Goal: Information Seeking & Learning: Learn about a topic

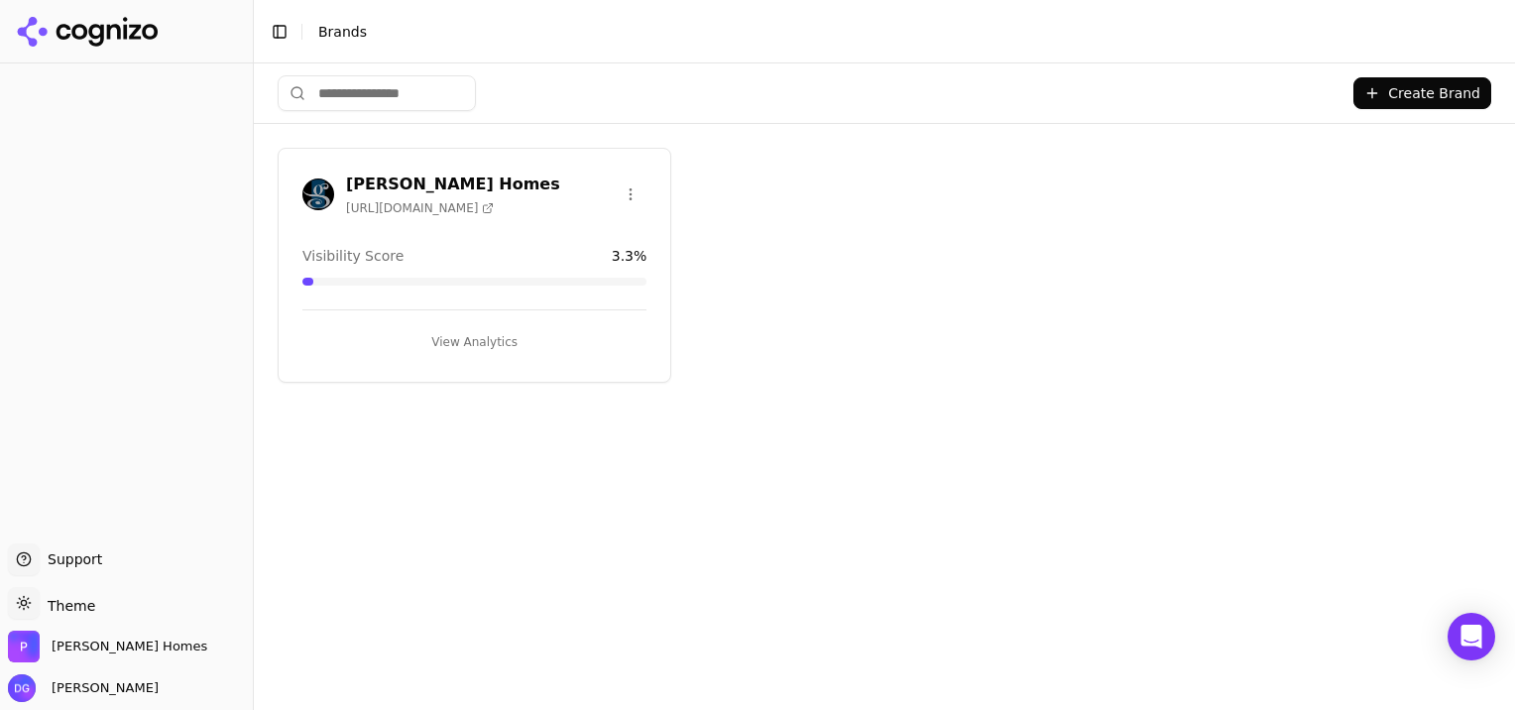
click at [460, 335] on button "View Analytics" at bounding box center [474, 342] width 344 height 32
click at [487, 326] on button "View Analytics" at bounding box center [474, 342] width 344 height 32
click at [474, 333] on button "View Analytics" at bounding box center [474, 342] width 344 height 32
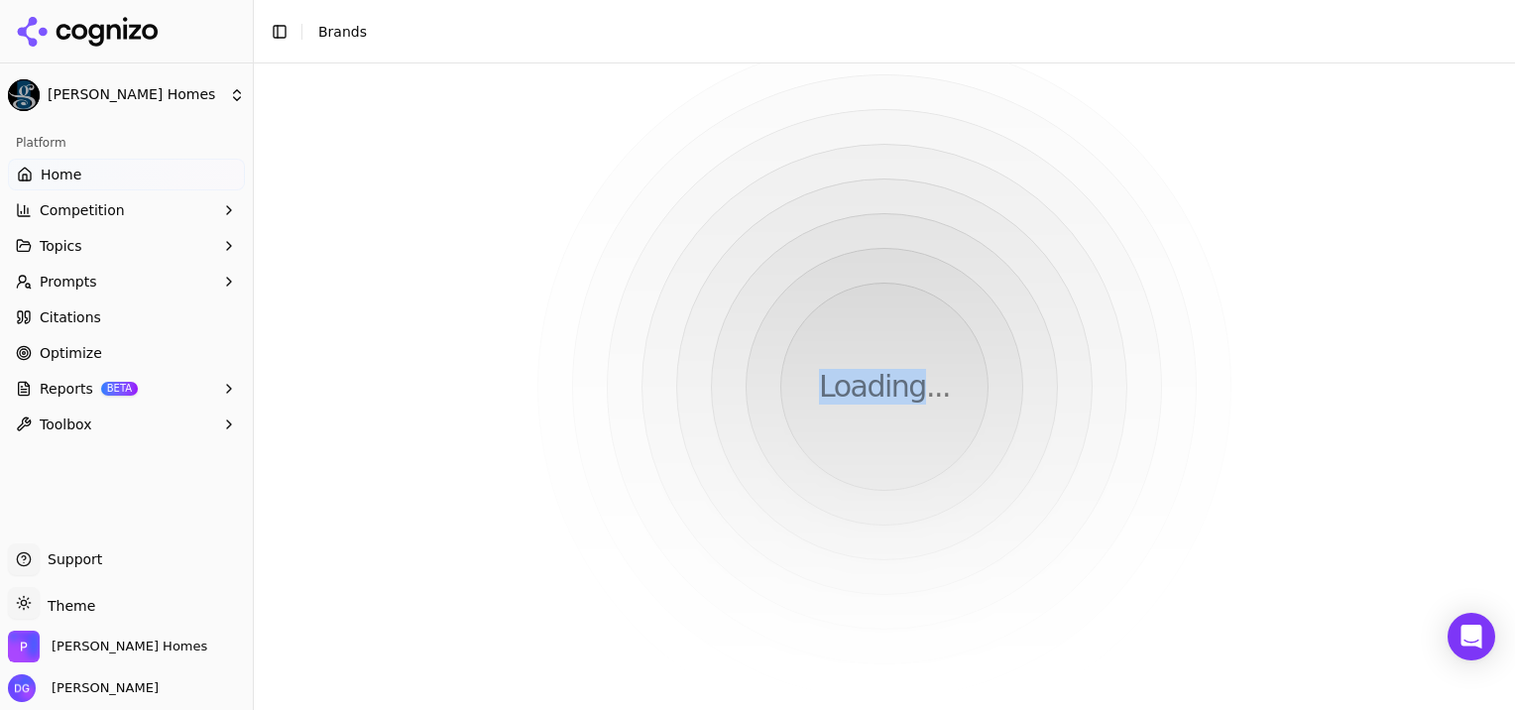
click at [474, 333] on html "[PERSON_NAME] Homes Platform Home Competition Topics Prompts Citations Optimize…" at bounding box center [757, 355] width 1515 height 710
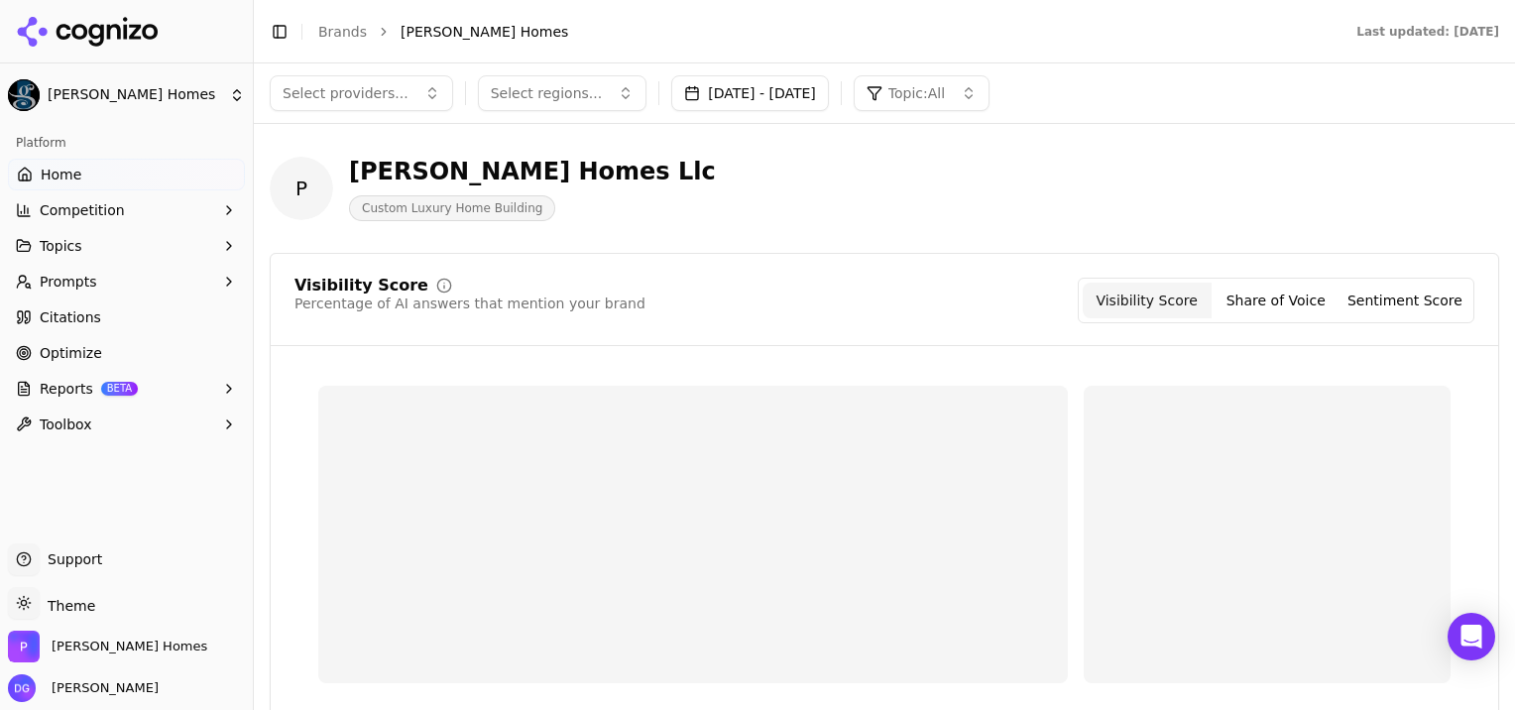
drag, startPoint x: 474, startPoint y: 333, endPoint x: 417, endPoint y: 309, distance: 61.3
click at [417, 309] on div "Percentage of AI answers that mention your brand" at bounding box center [469, 303] width 351 height 20
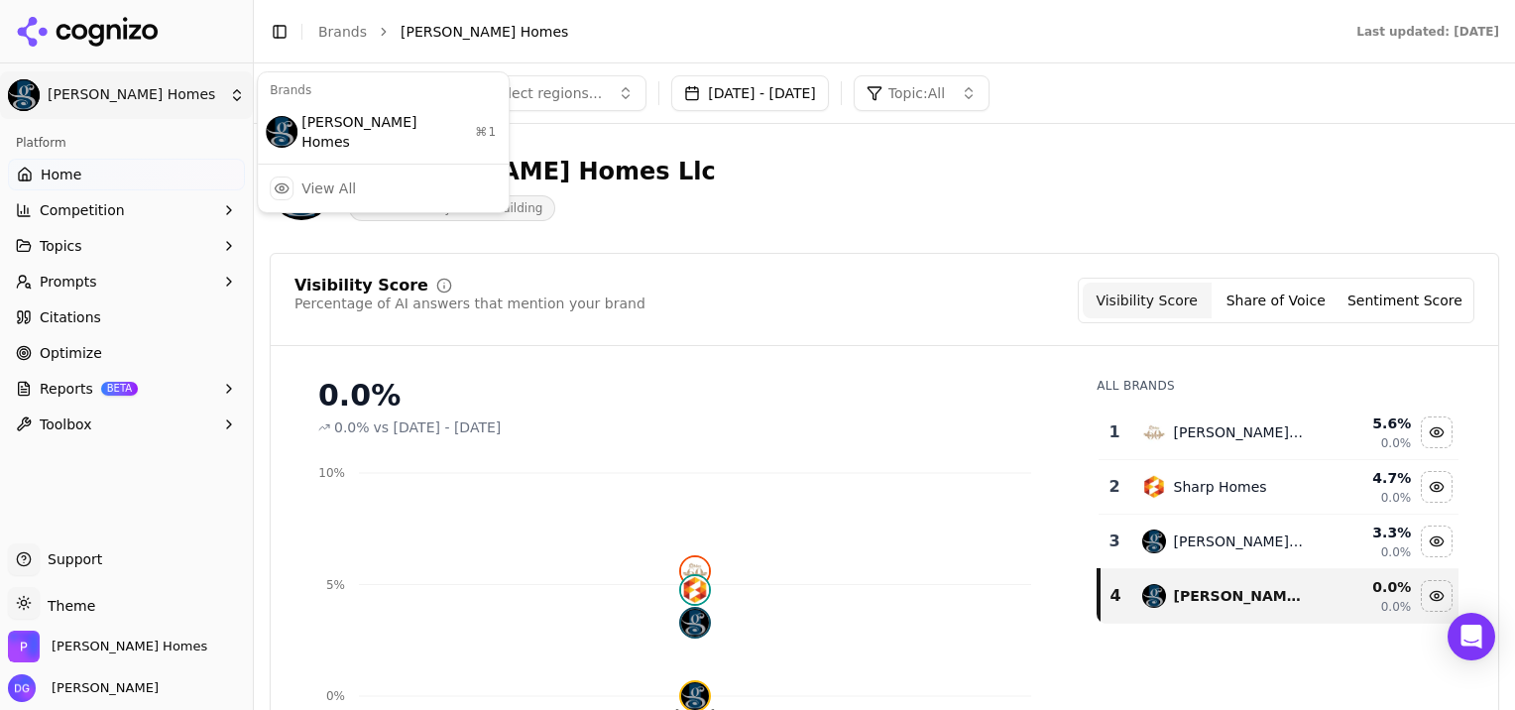
click at [131, 97] on html "[PERSON_NAME] Homes Platform Home Competition Topics Prompts Citations Optimize…" at bounding box center [757, 355] width 1515 height 710
click at [791, 213] on html "[PERSON_NAME] Homes Platform Home Competition Topics Prompts Citations Optimize…" at bounding box center [757, 355] width 1515 height 710
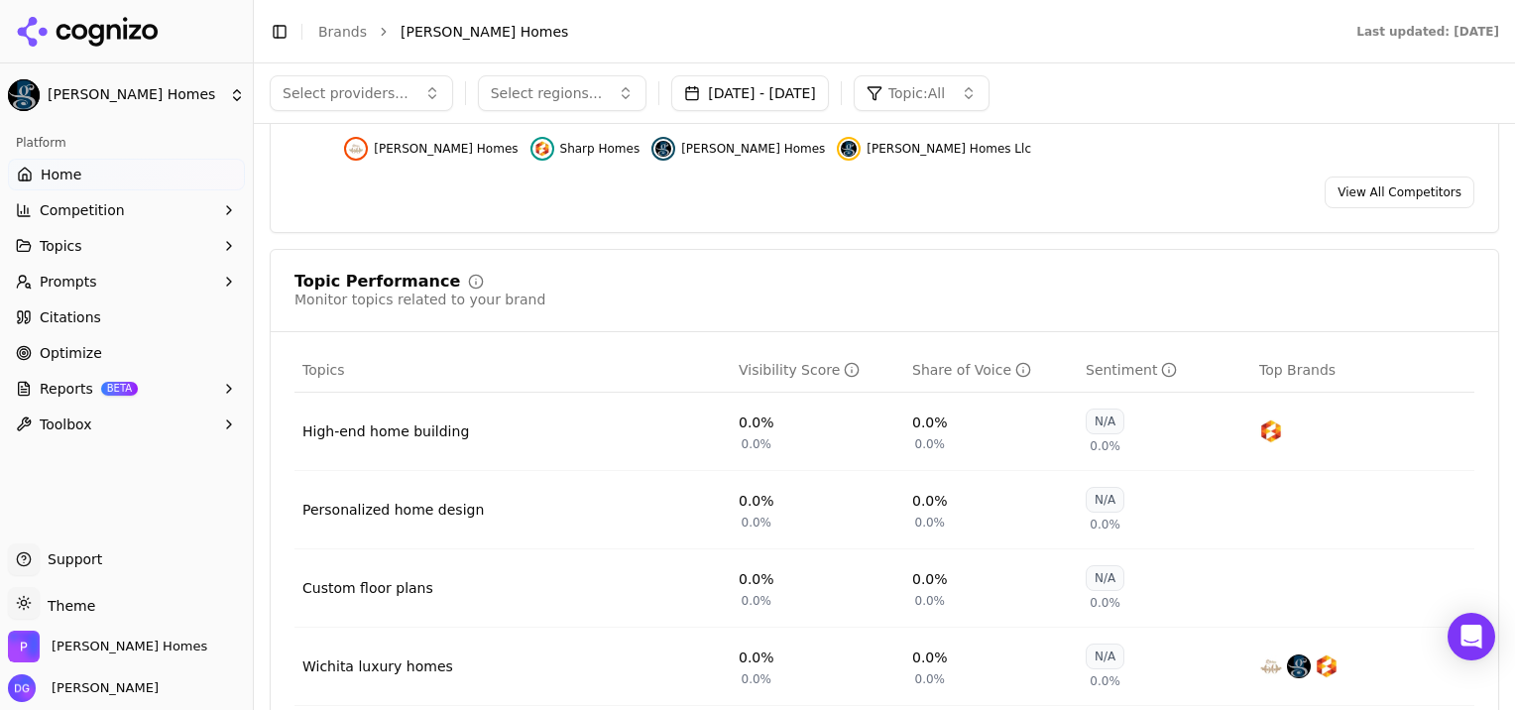
scroll to position [598, 0]
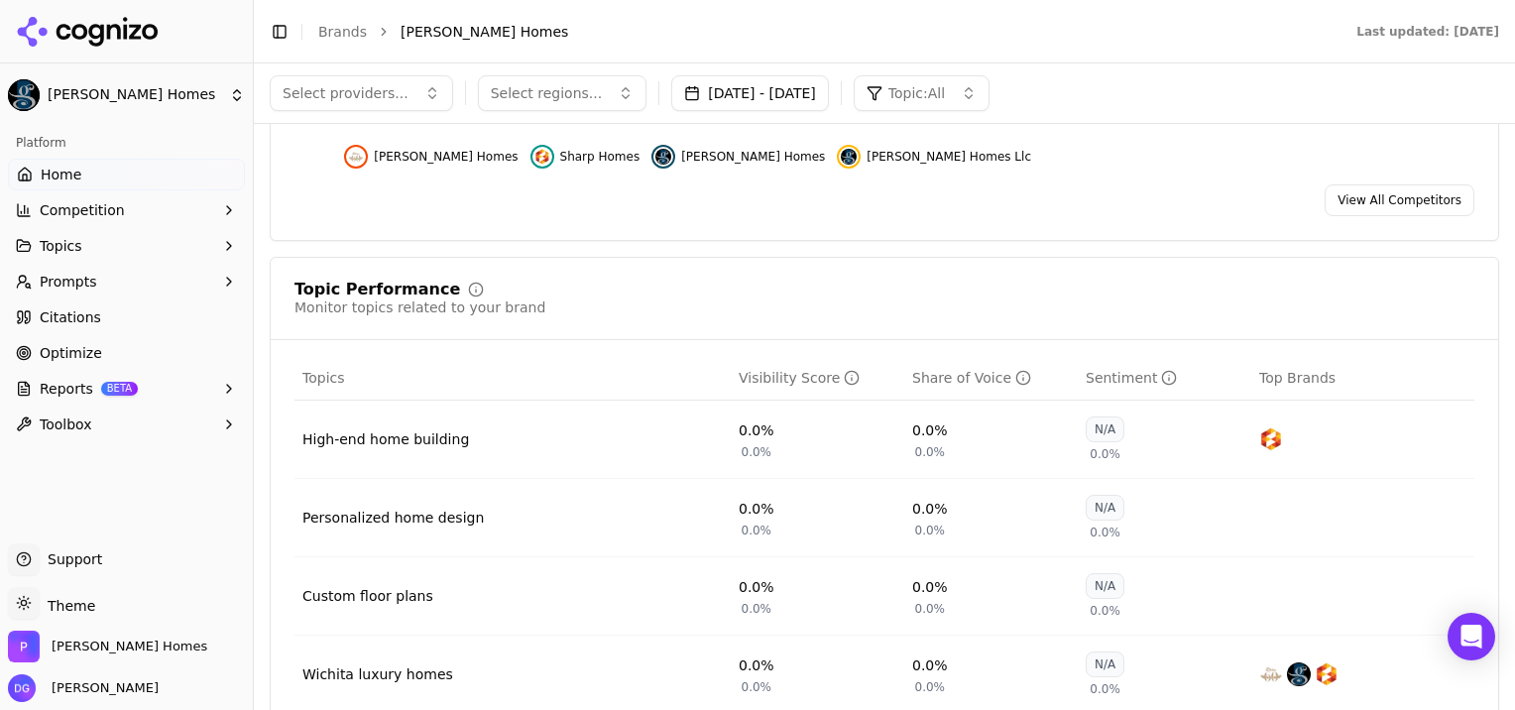
click at [126, 209] on button "Competition" at bounding box center [126, 210] width 237 height 32
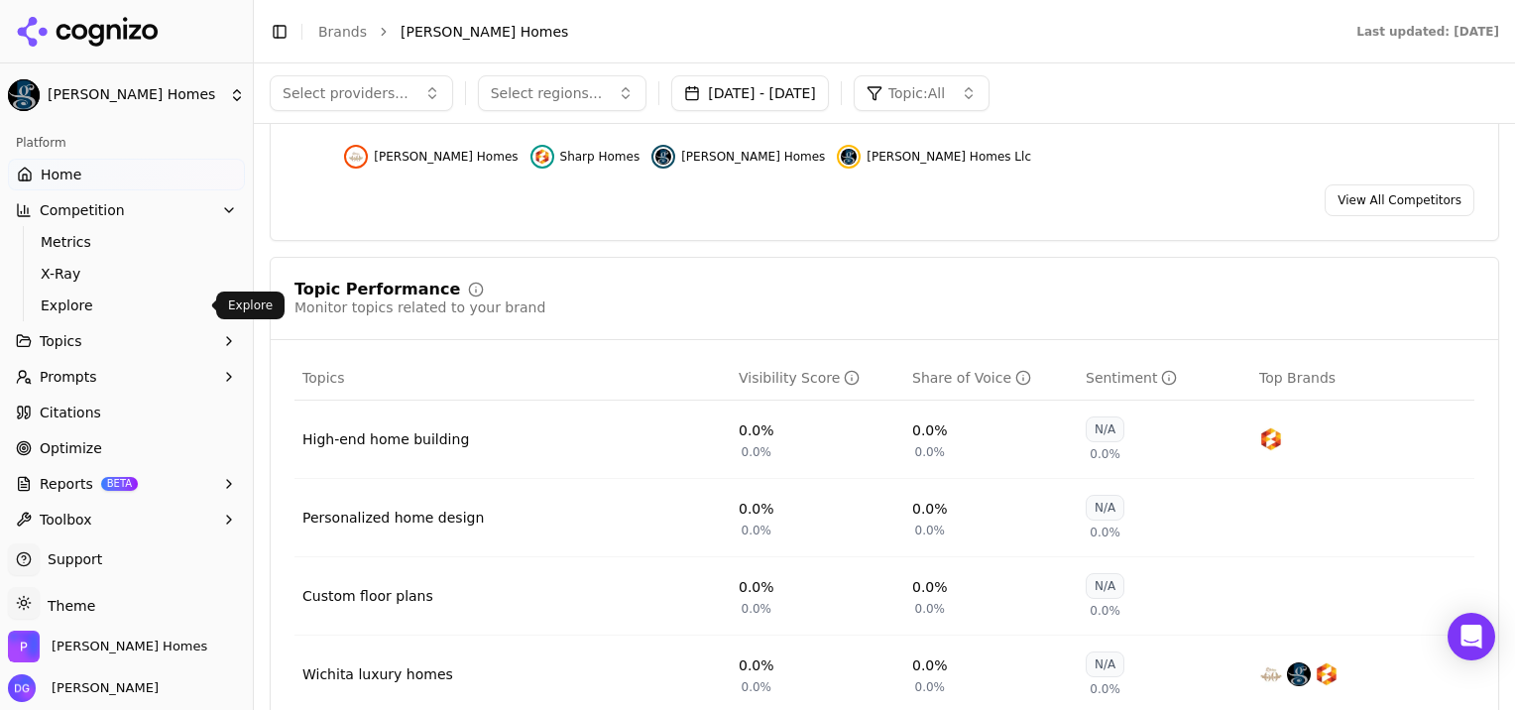
click at [62, 305] on span "Explore" at bounding box center [127, 305] width 172 height 20
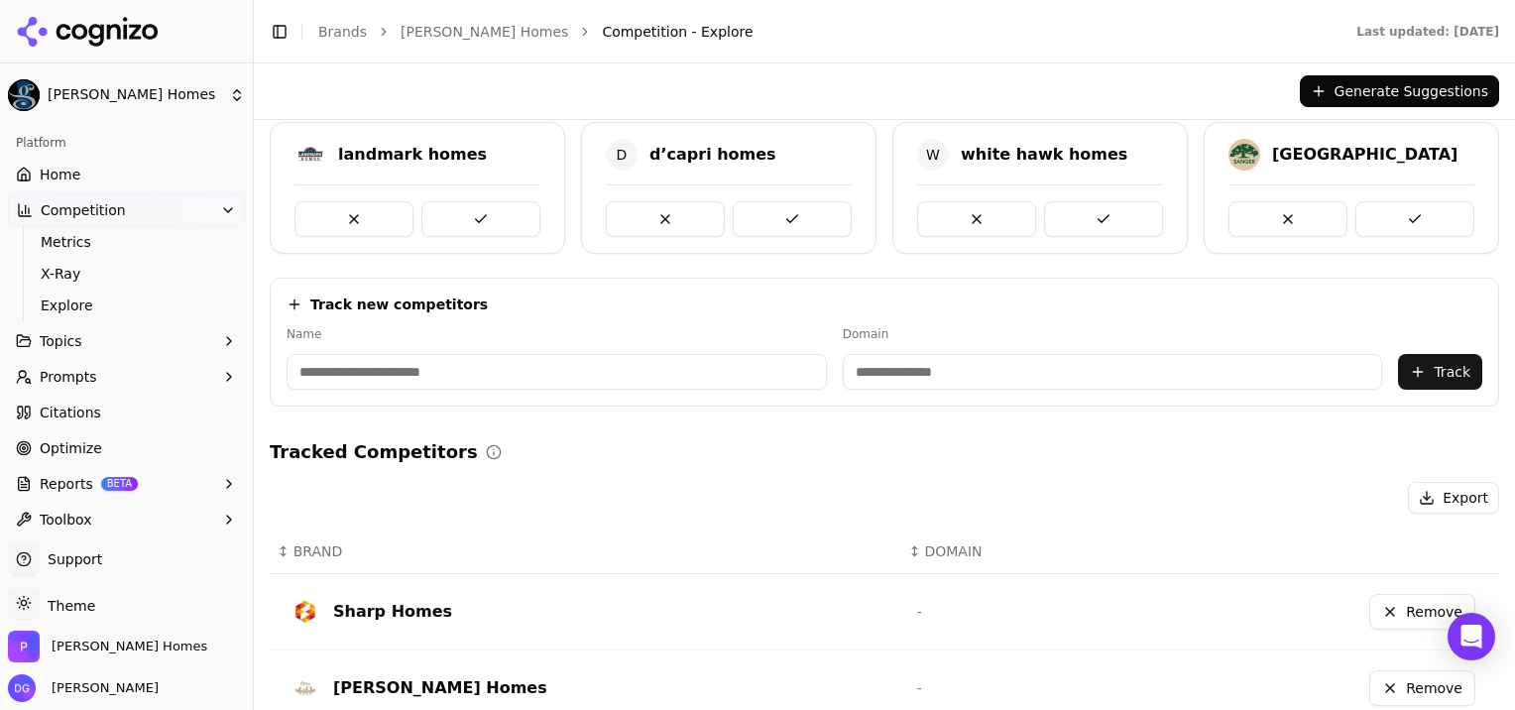
scroll to position [61, 0]
click at [352, 209] on button at bounding box center [353, 217] width 119 height 36
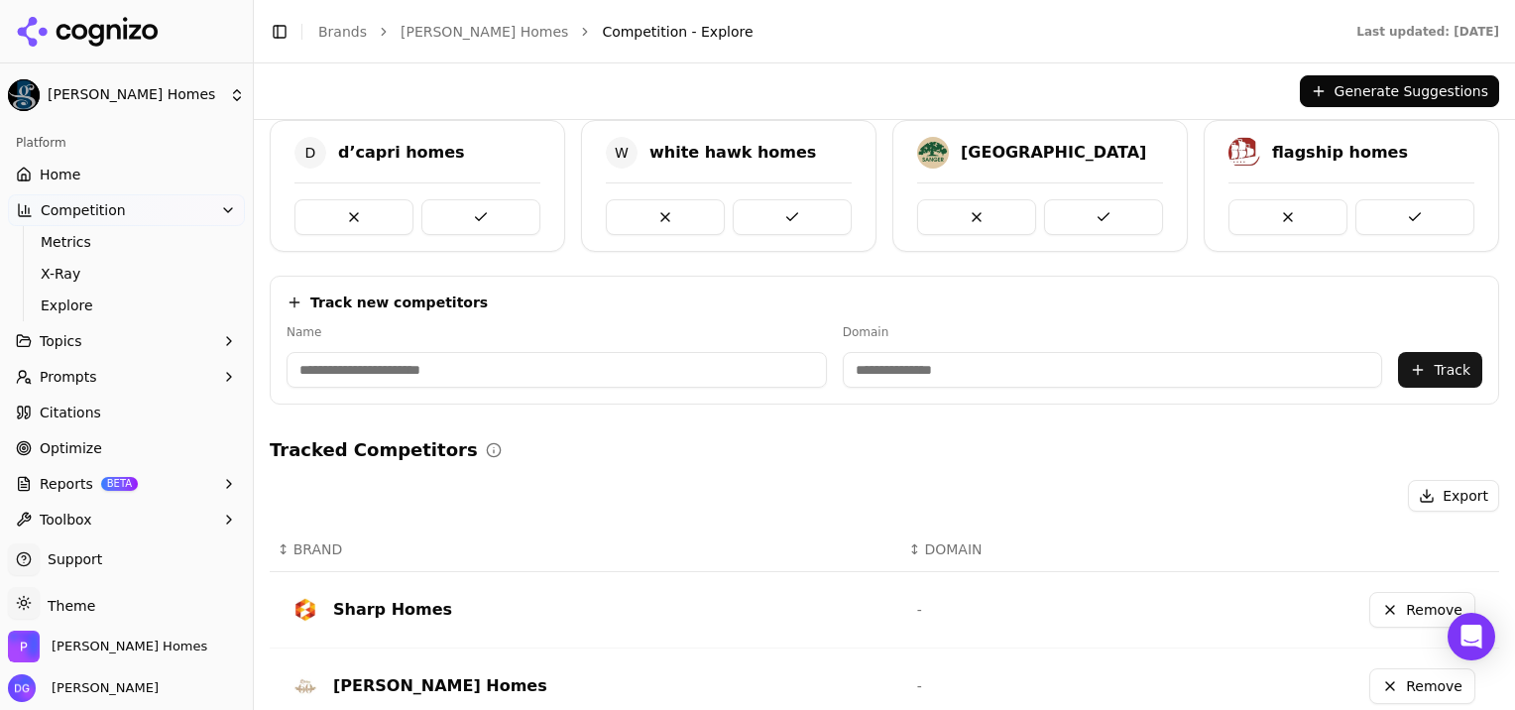
click at [352, 209] on button at bounding box center [353, 217] width 119 height 36
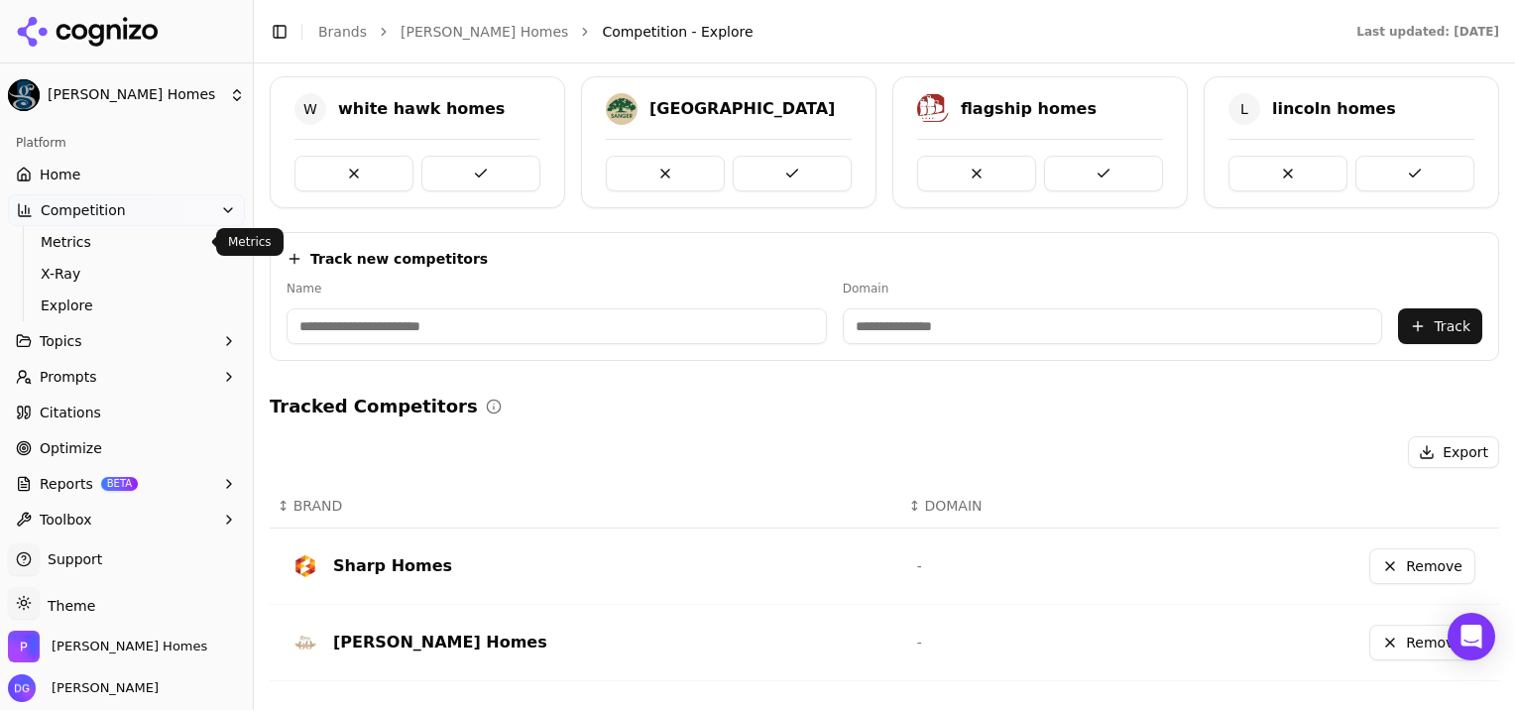
click at [59, 238] on span "Metrics" at bounding box center [127, 242] width 172 height 20
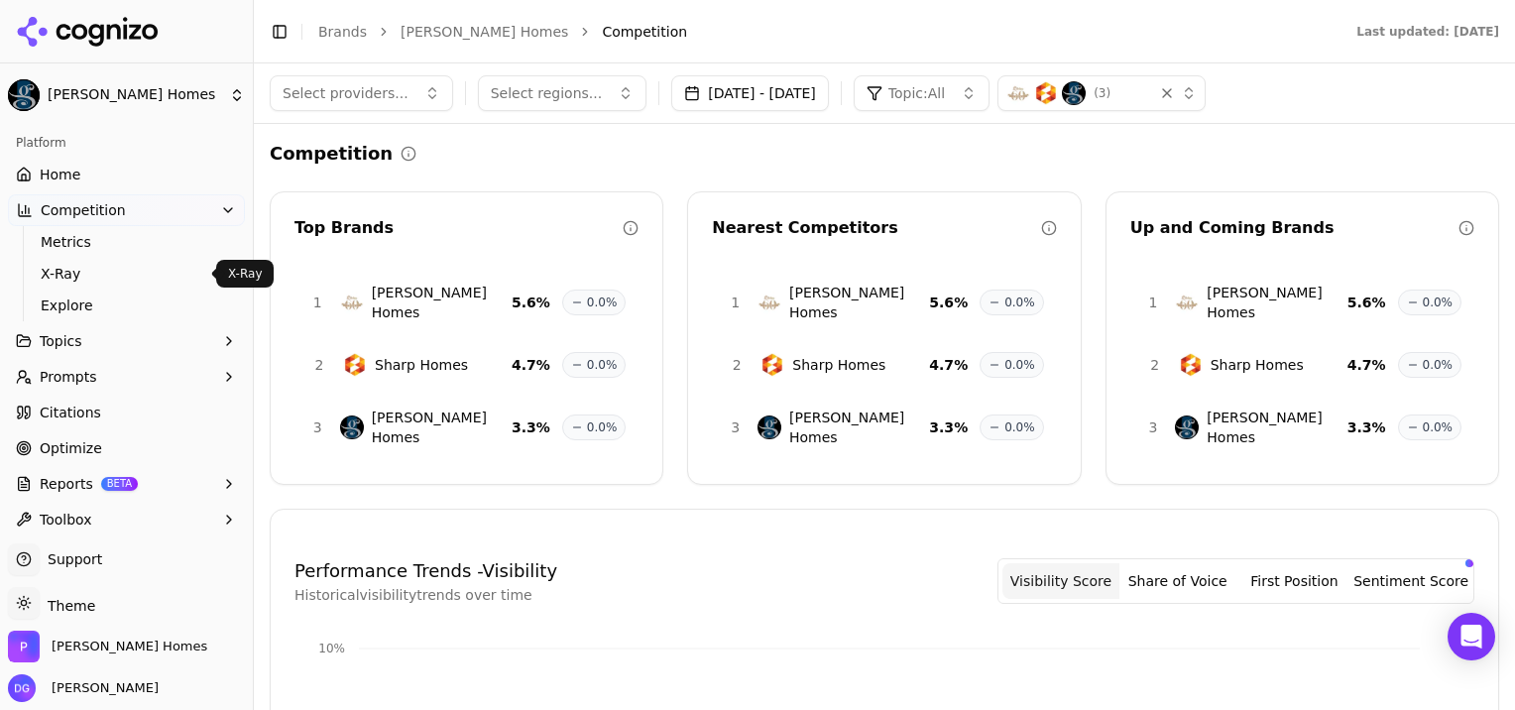
click at [62, 270] on span "X-Ray" at bounding box center [127, 274] width 172 height 20
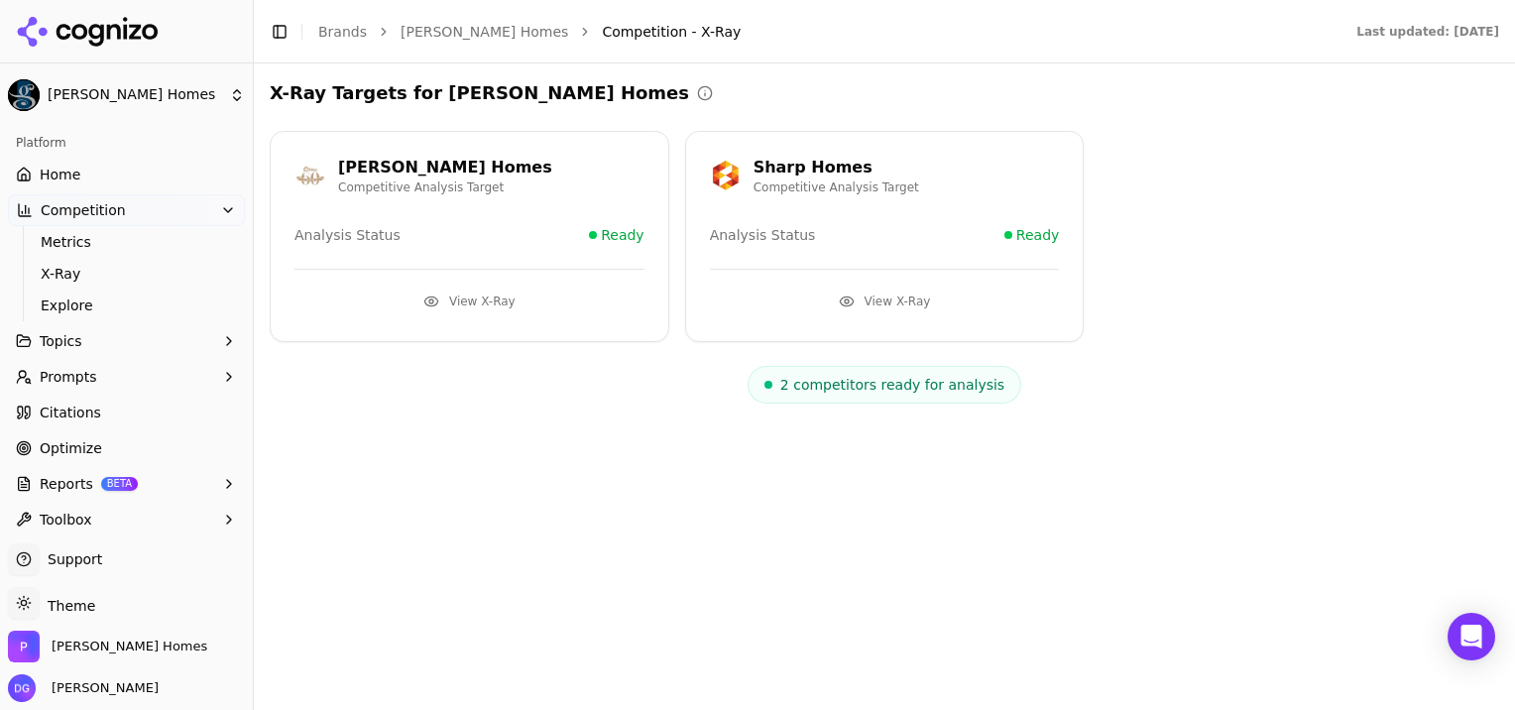
click at [477, 295] on button "View X-Ray" at bounding box center [469, 301] width 350 height 32
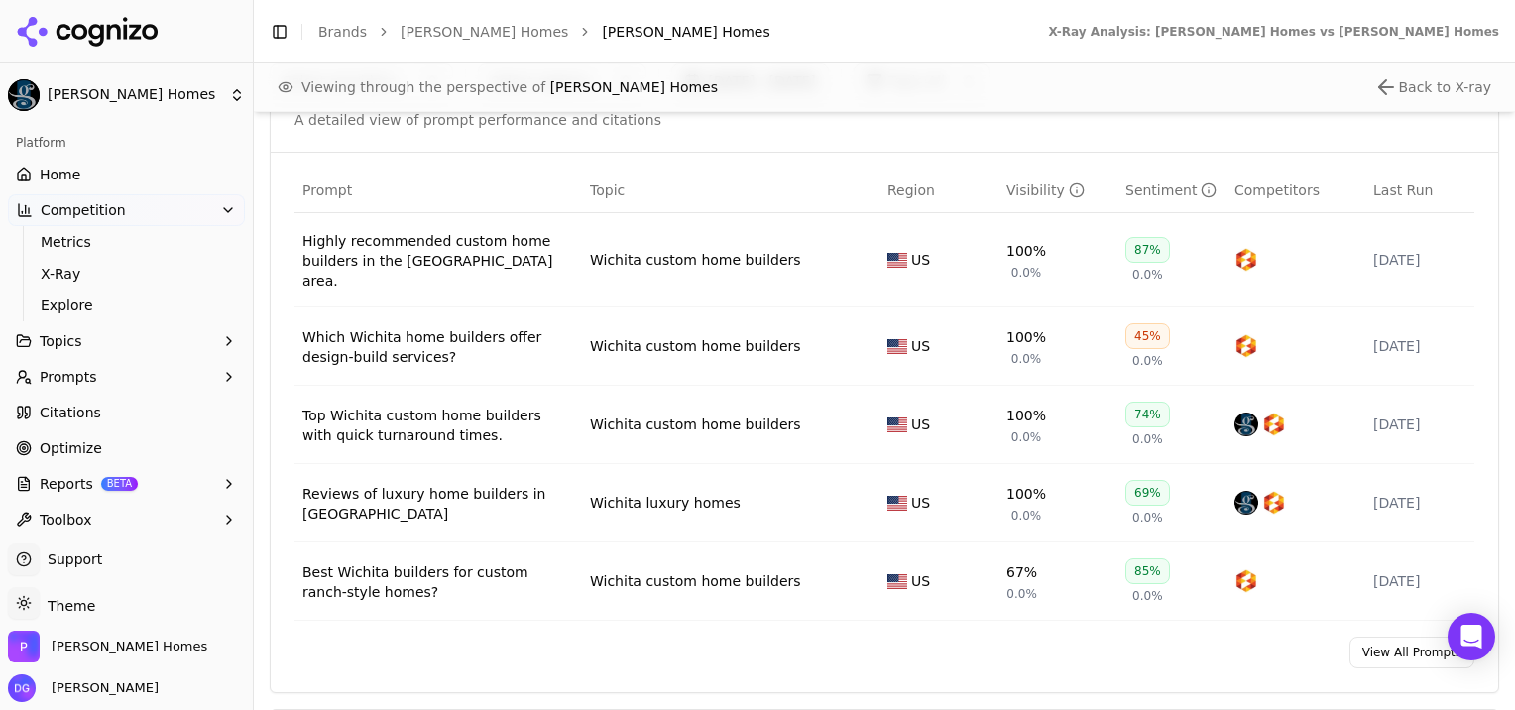
scroll to position [1459, 0]
